Goal: Information Seeking & Learning: Learn about a topic

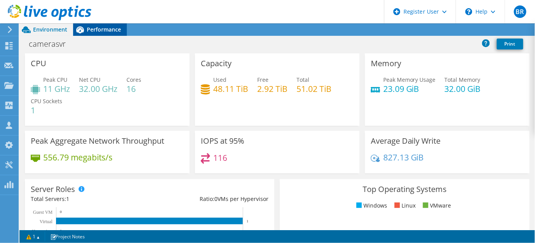
click at [109, 29] on span "Performance" at bounding box center [104, 29] width 34 height 7
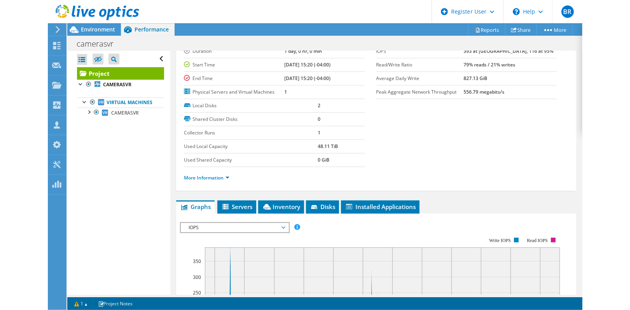
scroll to position [43, 0]
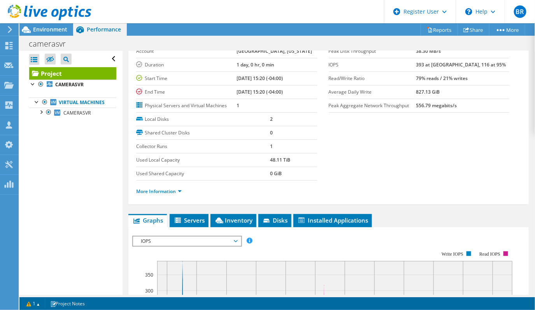
click at [44, 22] on div at bounding box center [45, 13] width 91 height 26
click at [44, 31] on span "Environment" at bounding box center [50, 29] width 34 height 7
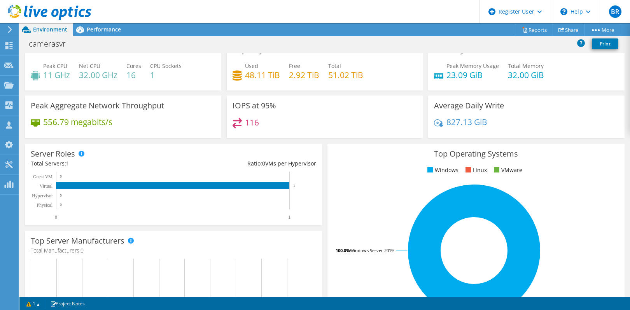
scroll to position [0, 0]
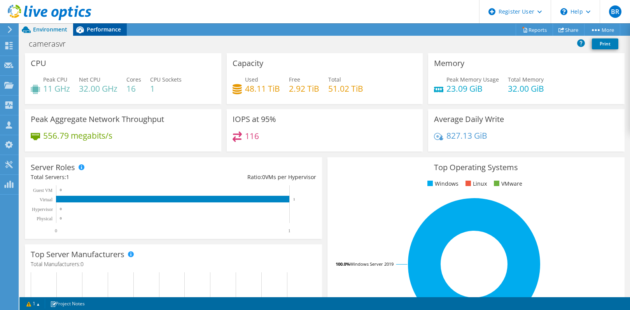
click at [100, 30] on span "Performance" at bounding box center [104, 29] width 34 height 7
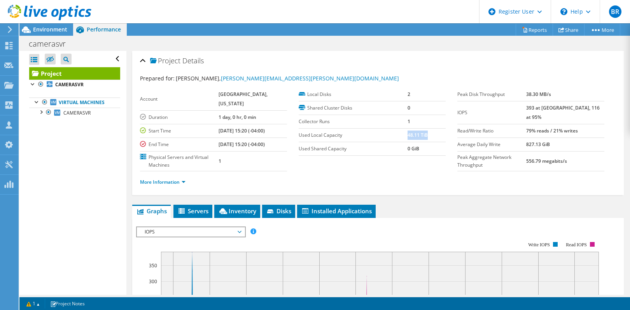
drag, startPoint x: 404, startPoint y: 138, endPoint x: 422, endPoint y: 136, distance: 18.7
click at [422, 136] on td "48.11 TiB" at bounding box center [426, 135] width 38 height 14
drag, startPoint x: 164, startPoint y: 192, endPoint x: 173, endPoint y: 192, distance: 8.9
click at [164, 185] on link "More Information" at bounding box center [162, 182] width 45 height 7
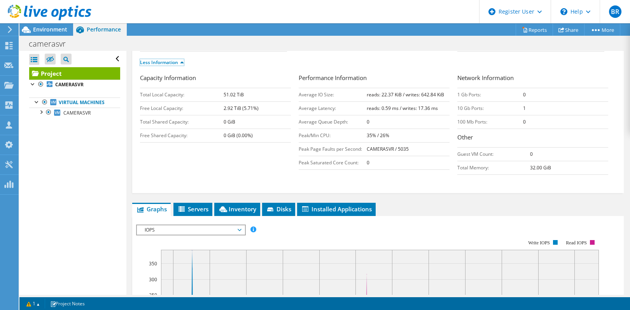
scroll to position [117, 0]
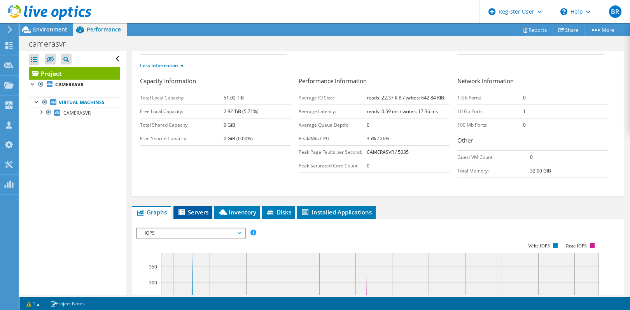
click at [195, 216] on span "Servers" at bounding box center [192, 212] width 31 height 8
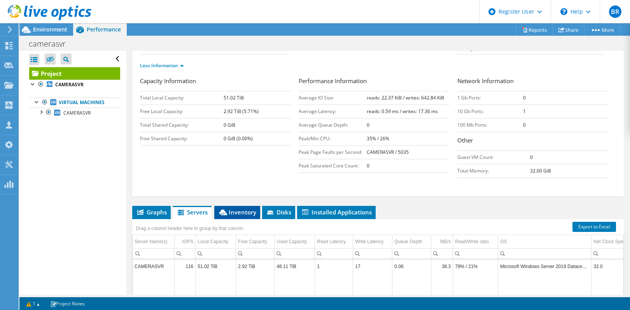
click at [247, 216] on span "Inventory" at bounding box center [237, 212] width 38 height 8
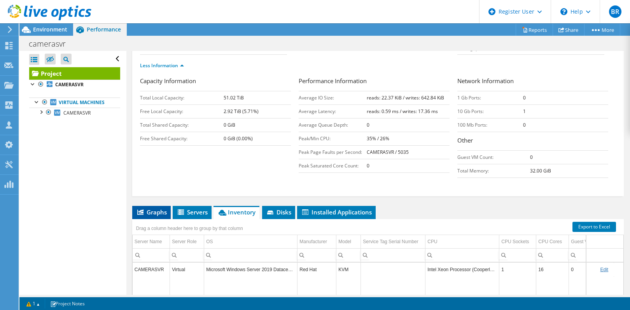
click at [161, 216] on span "Graphs" at bounding box center [151, 212] width 31 height 8
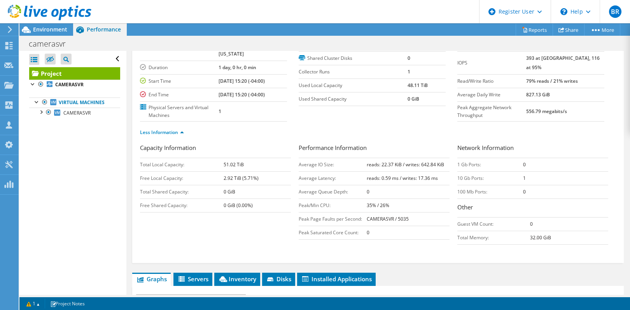
scroll to position [0, 0]
